Goal: Transaction & Acquisition: Purchase product/service

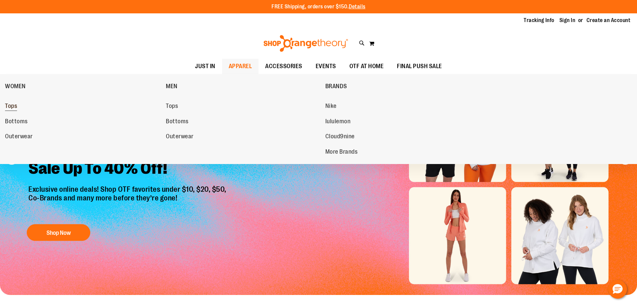
type input "**********"
click at [17, 106] on span "Tops" at bounding box center [11, 107] width 12 height 8
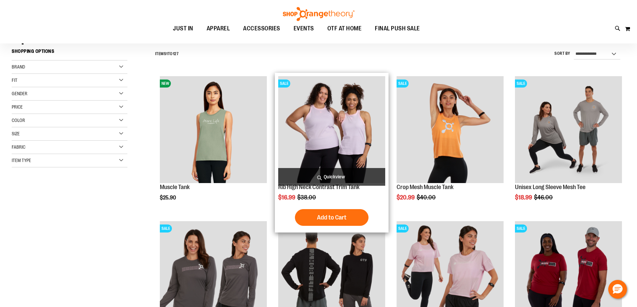
scroll to position [67, 0]
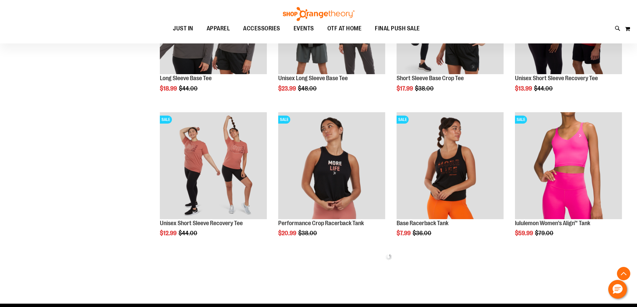
scroll to position [401, 0]
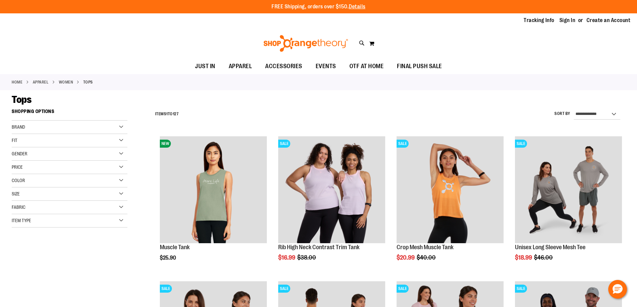
type input "**********"
click at [90, 183] on div "Color" at bounding box center [70, 180] width 116 height 13
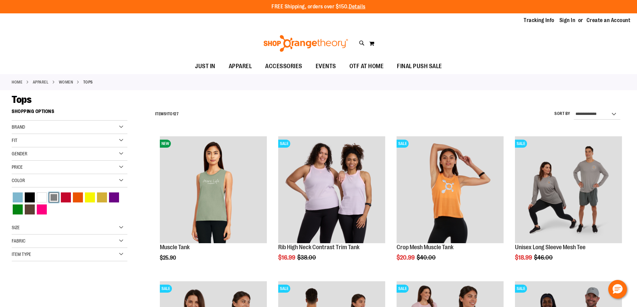
click at [51, 199] on div "Grey" at bounding box center [54, 198] width 10 height 10
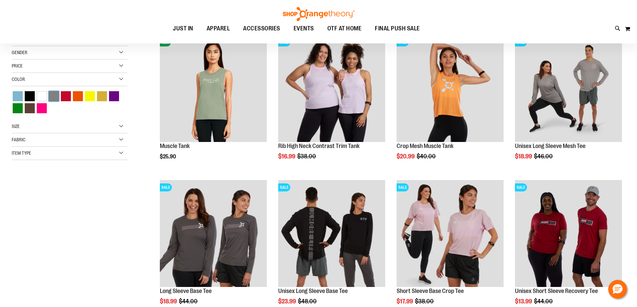
scroll to position [106, 0]
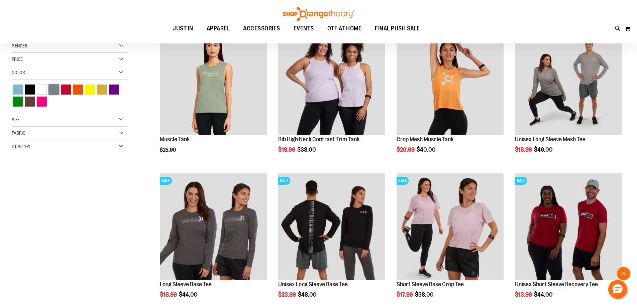
scroll to position [106, 0]
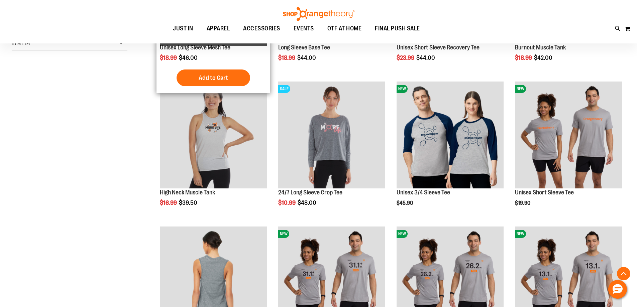
scroll to position [200, 0]
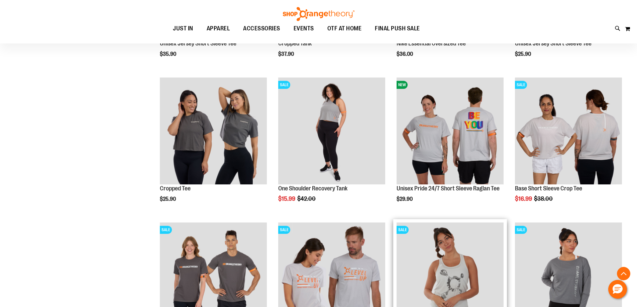
scroll to position [701, 0]
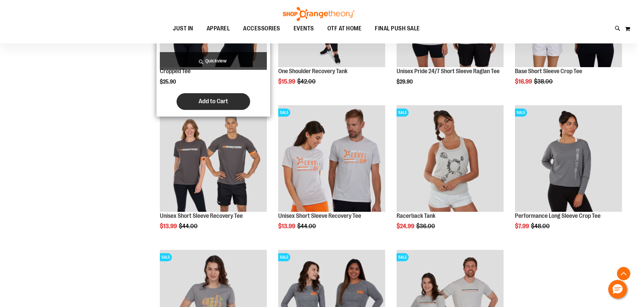
scroll to position [743, 0]
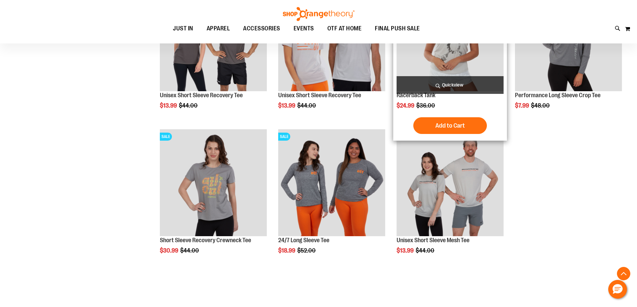
scroll to position [877, 0]
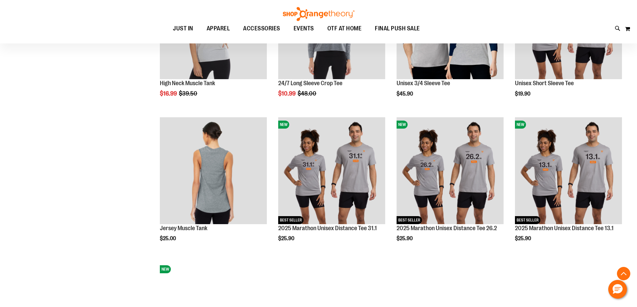
scroll to position [175, 0]
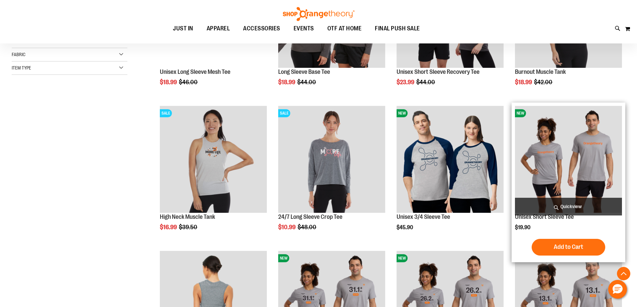
click at [539, 224] on div "$19.90" at bounding box center [568, 227] width 107 height 7
click at [542, 189] on img "product" at bounding box center [568, 159] width 107 height 107
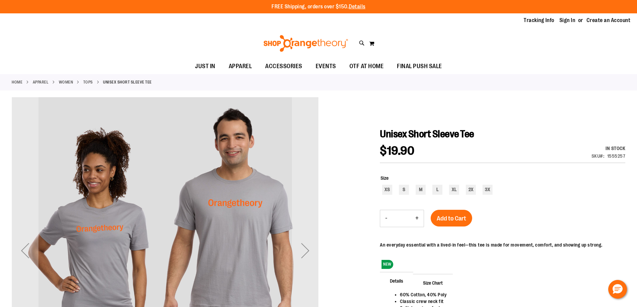
type input "**********"
click at [147, 133] on img "carousel" at bounding box center [165, 249] width 307 height 307
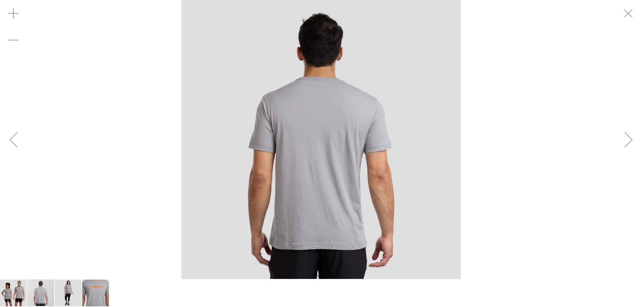
drag, startPoint x: 147, startPoint y: 133, endPoint x: 11, endPoint y: 294, distance: 210.8
click at [11, 294] on img "image 1 of 4" at bounding box center [13, 293] width 27 height 27
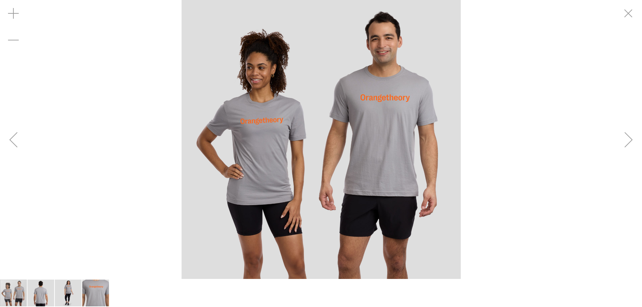
click at [329, 138] on img "carousel" at bounding box center [320, 139] width 279 height 279
click at [301, 262] on img "carousel" at bounding box center [320, 139] width 279 height 279
click at [124, 222] on div "carousel" at bounding box center [321, 139] width 642 height 279
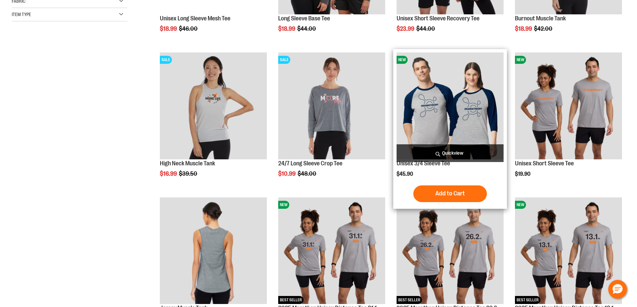
scroll to position [229, 0]
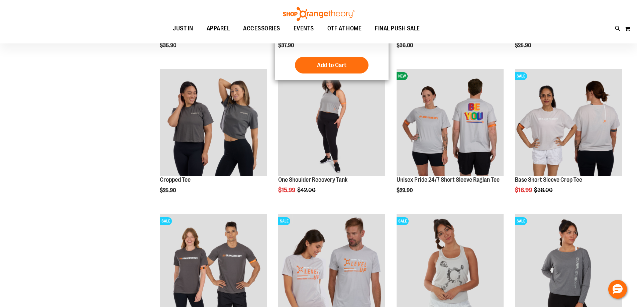
scroll to position [45, 0]
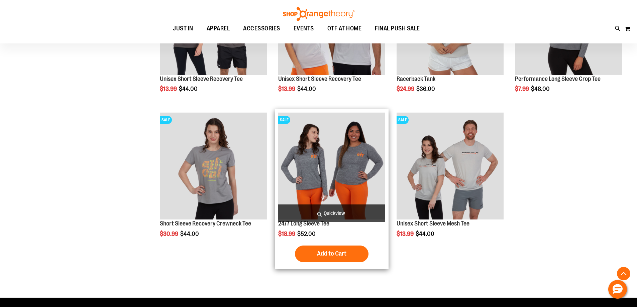
scroll to position [464, 0]
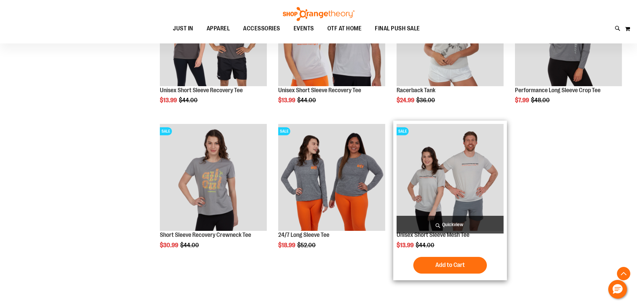
type input "**********"
click at [462, 184] on img "product" at bounding box center [449, 177] width 107 height 107
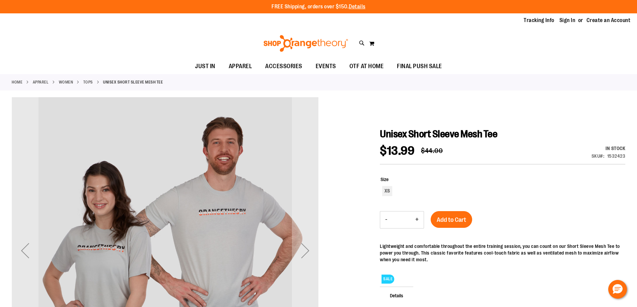
type input "**********"
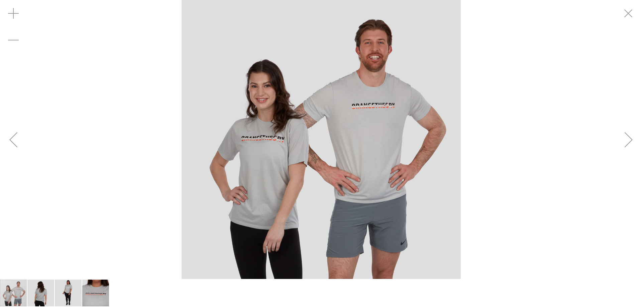
click at [96, 296] on img "image 4 of 4" at bounding box center [95, 293] width 27 height 27
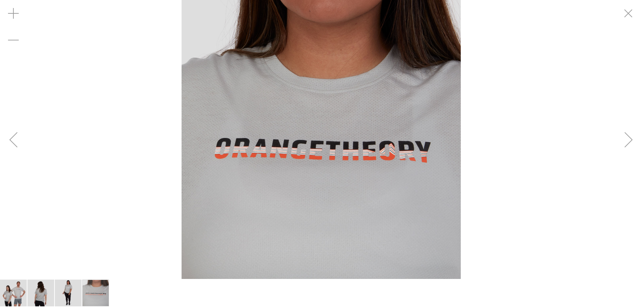
click at [360, 171] on img "carousel" at bounding box center [320, 139] width 279 height 279
click at [66, 160] on div "carousel" at bounding box center [321, 139] width 642 height 279
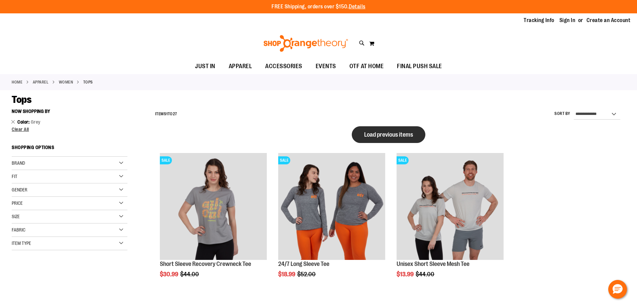
type input "**********"
click at [388, 135] on span "Load previous items" at bounding box center [388, 134] width 49 height 7
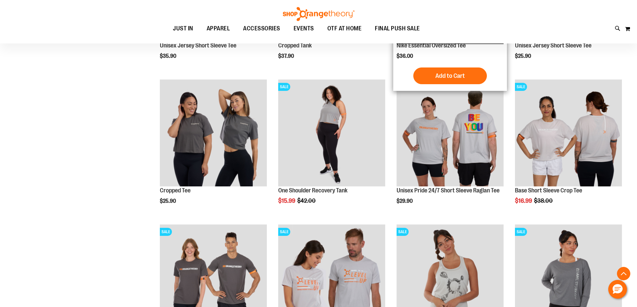
scroll to position [234, 0]
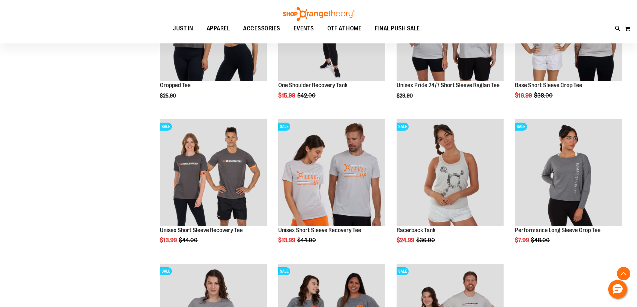
scroll to position [367, 0]
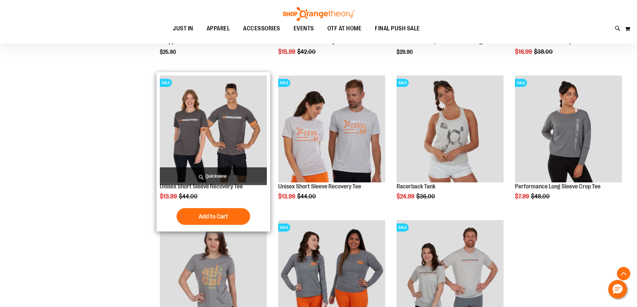
click at [218, 147] on img "product" at bounding box center [213, 129] width 107 height 107
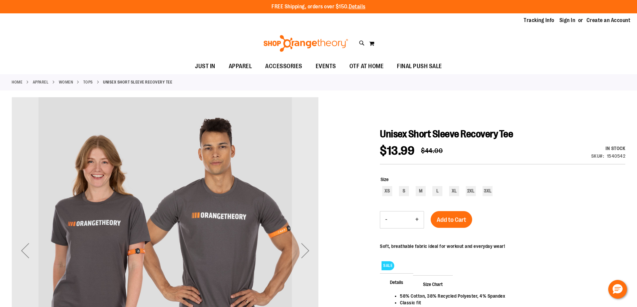
type input "**********"
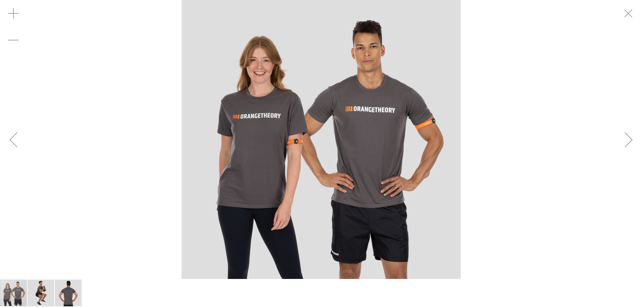
drag, startPoint x: 219, startPoint y: 197, endPoint x: 158, endPoint y: 198, distance: 60.8
click at [156, 199] on div "carousel" at bounding box center [321, 139] width 642 height 279
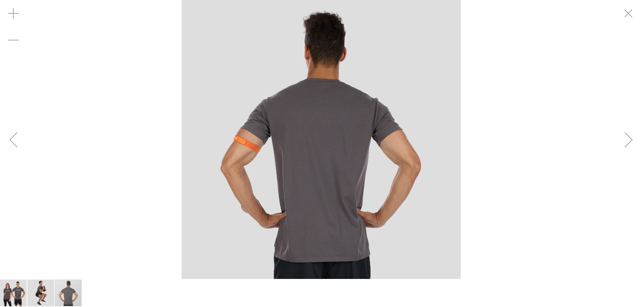
click at [10, 294] on img "image 1 of 3" at bounding box center [13, 293] width 27 height 27
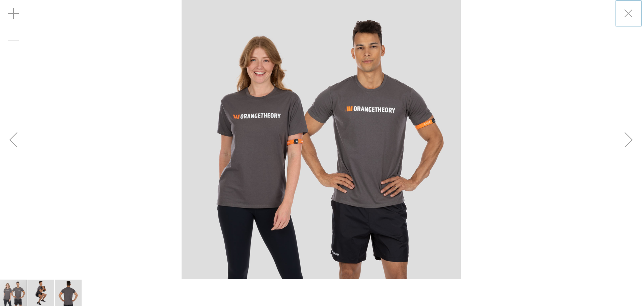
drag, startPoint x: 102, startPoint y: 171, endPoint x: 82, endPoint y: 164, distance: 20.9
click at [102, 171] on div "carousel" at bounding box center [321, 139] width 642 height 279
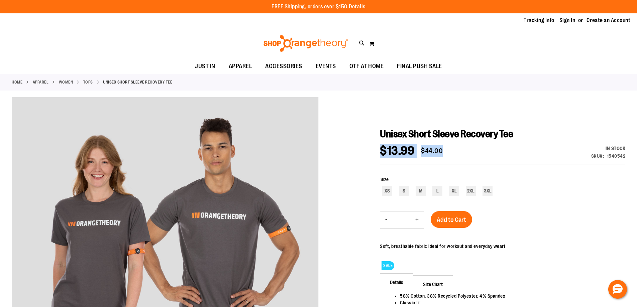
drag, startPoint x: 590, startPoint y: 140, endPoint x: 557, endPoint y: 145, distance: 33.6
click at [557, 145] on div "Unisex Short Sleeve Recovery Tee $13.99 Regular Price $44.00 In stock Only %1 l…" at bounding box center [502, 247] width 245 height 239
click at [557, 145] on div "$13.99 Regular Price $44.00 In stock Only %1 left SKU 1540542" at bounding box center [502, 154] width 245 height 19
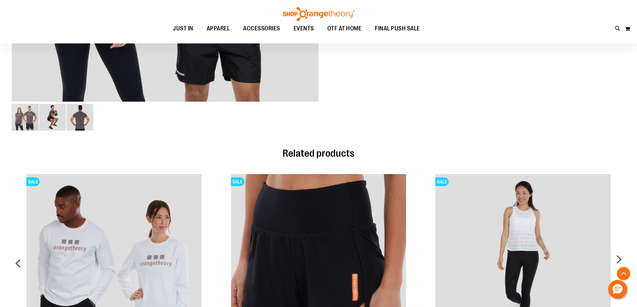
scroll to position [434, 0]
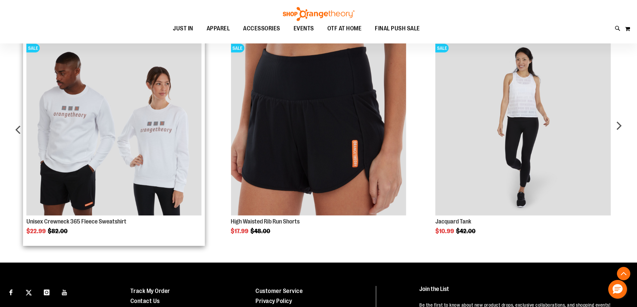
click at [92, 153] on img "Product Page Link" at bounding box center [113, 127] width 175 height 175
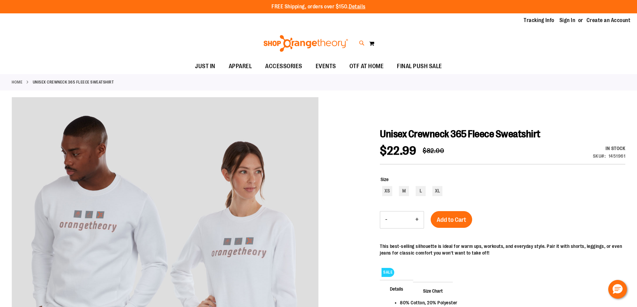
type input "**********"
click at [361, 45] on icon at bounding box center [362, 43] width 6 height 8
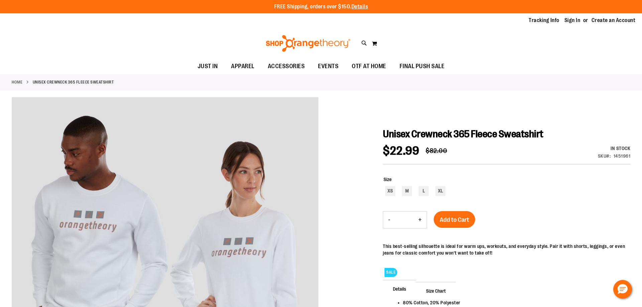
click at [634, 9] on link at bounding box center [633, 10] width 10 height 14
